Goal: Task Accomplishment & Management: Manage account settings

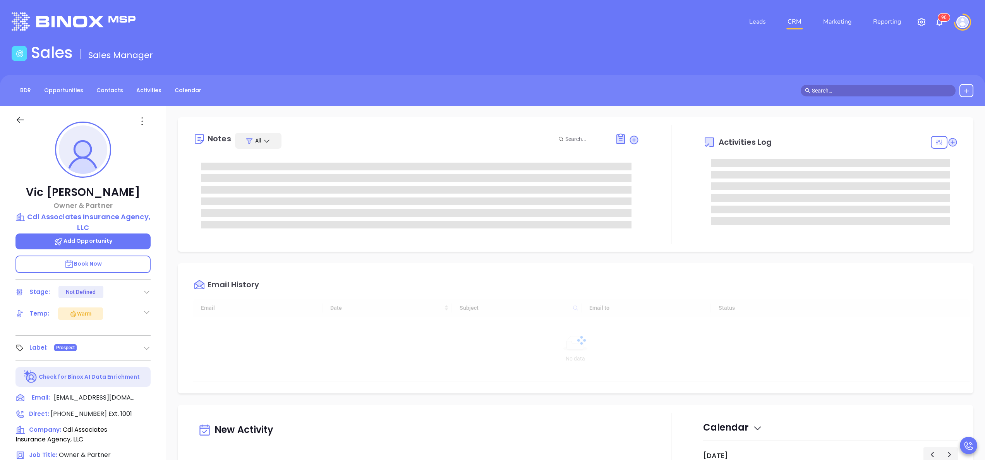
scroll to position [157, 0]
type input "[PERSON_NAME]"
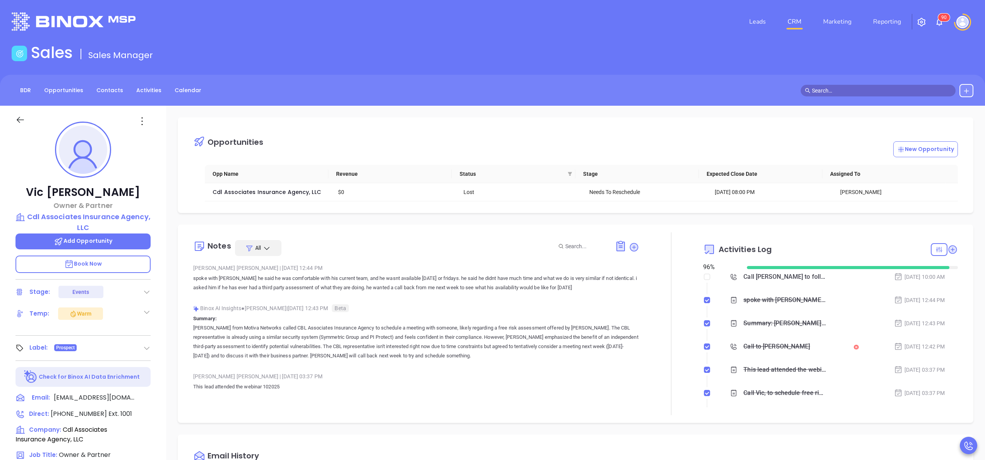
click at [773, 349] on div "Call to [PERSON_NAME]" at bounding box center [776, 347] width 67 height 12
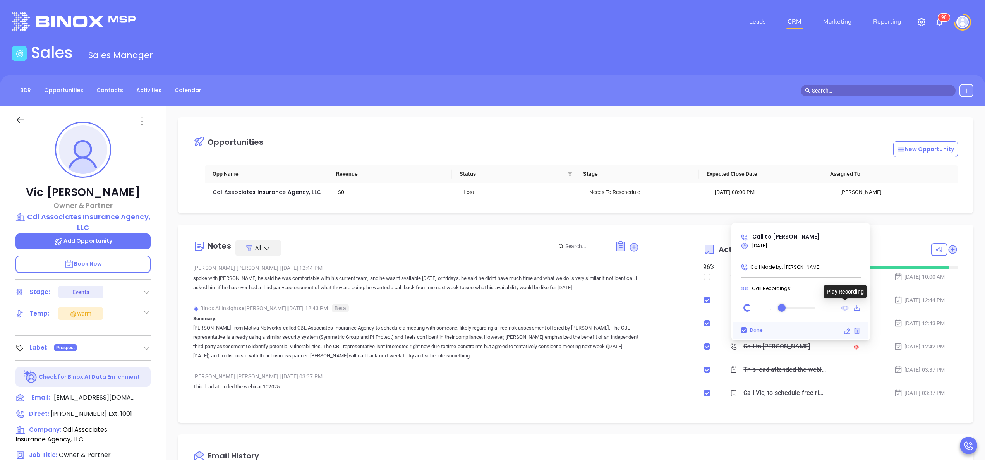
click at [845, 307] on icon at bounding box center [844, 307] width 7 height 5
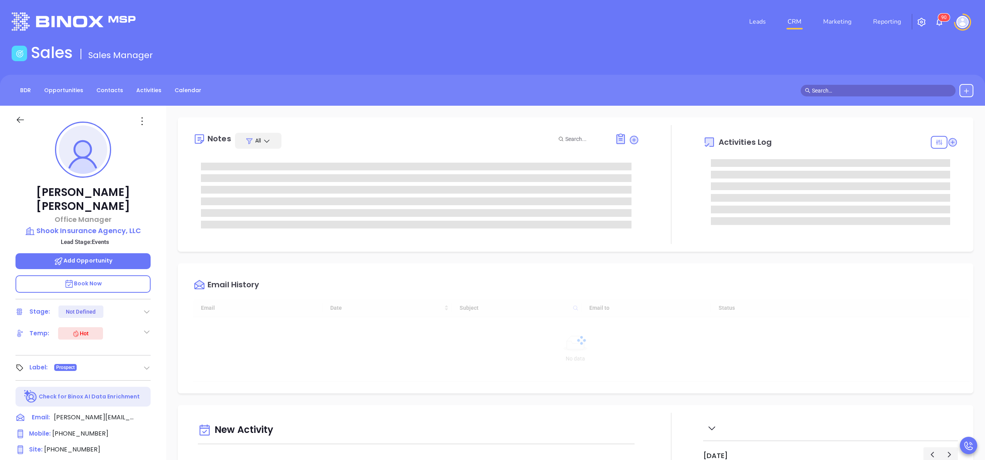
type input "[DATE]"
type input "Anabell Dominguez"
